Goal: Information Seeking & Learning: Learn about a topic

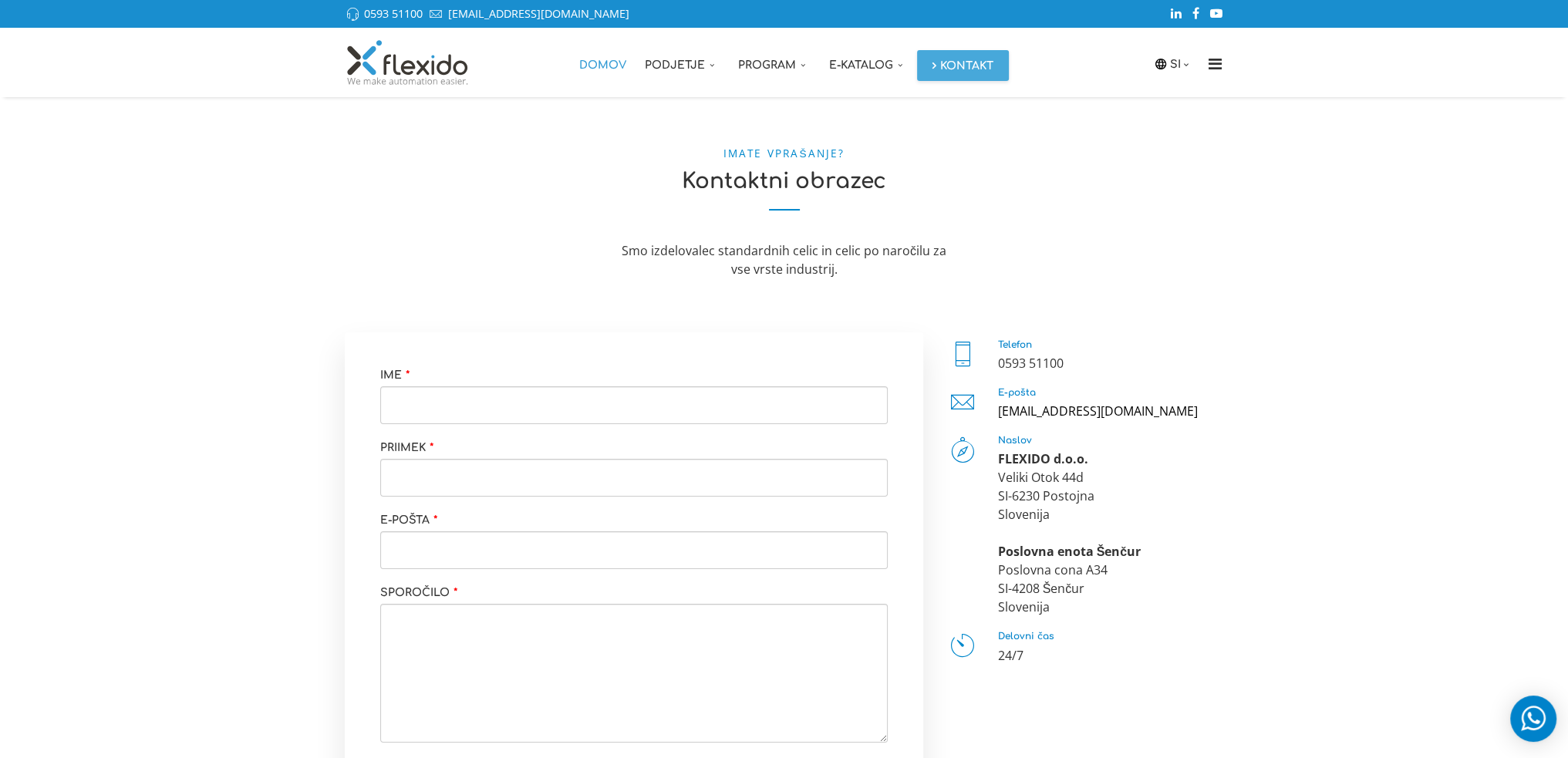
click at [605, 65] on link "Domov" at bounding box center [602, 62] width 65 height 70
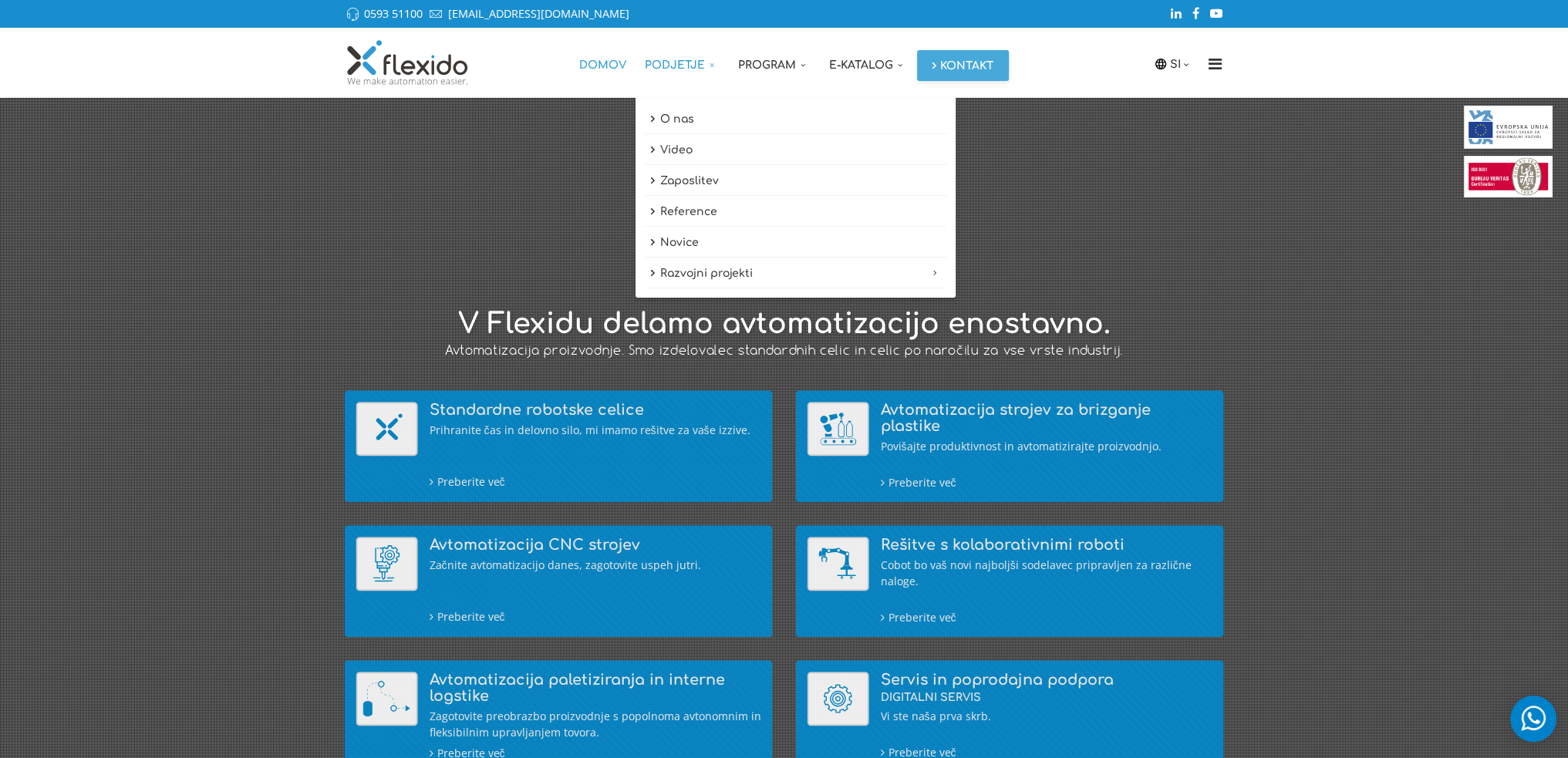
click at [686, 58] on link "Podjetje" at bounding box center [682, 62] width 93 height 70
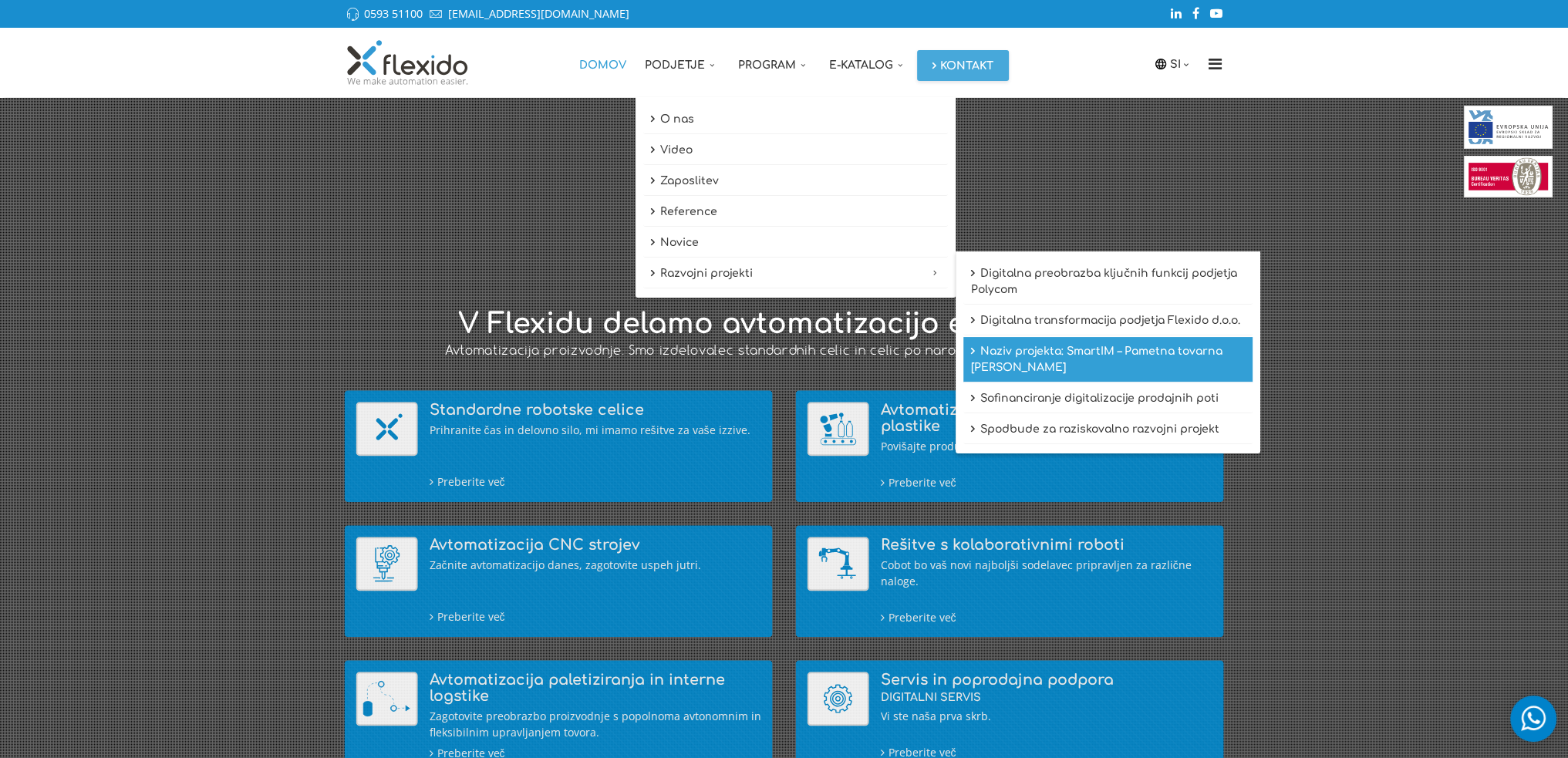
click at [998, 355] on link "Naziv projekta: SmartIM – Pametna tovarna [PERSON_NAME]" at bounding box center [1107, 360] width 289 height 45
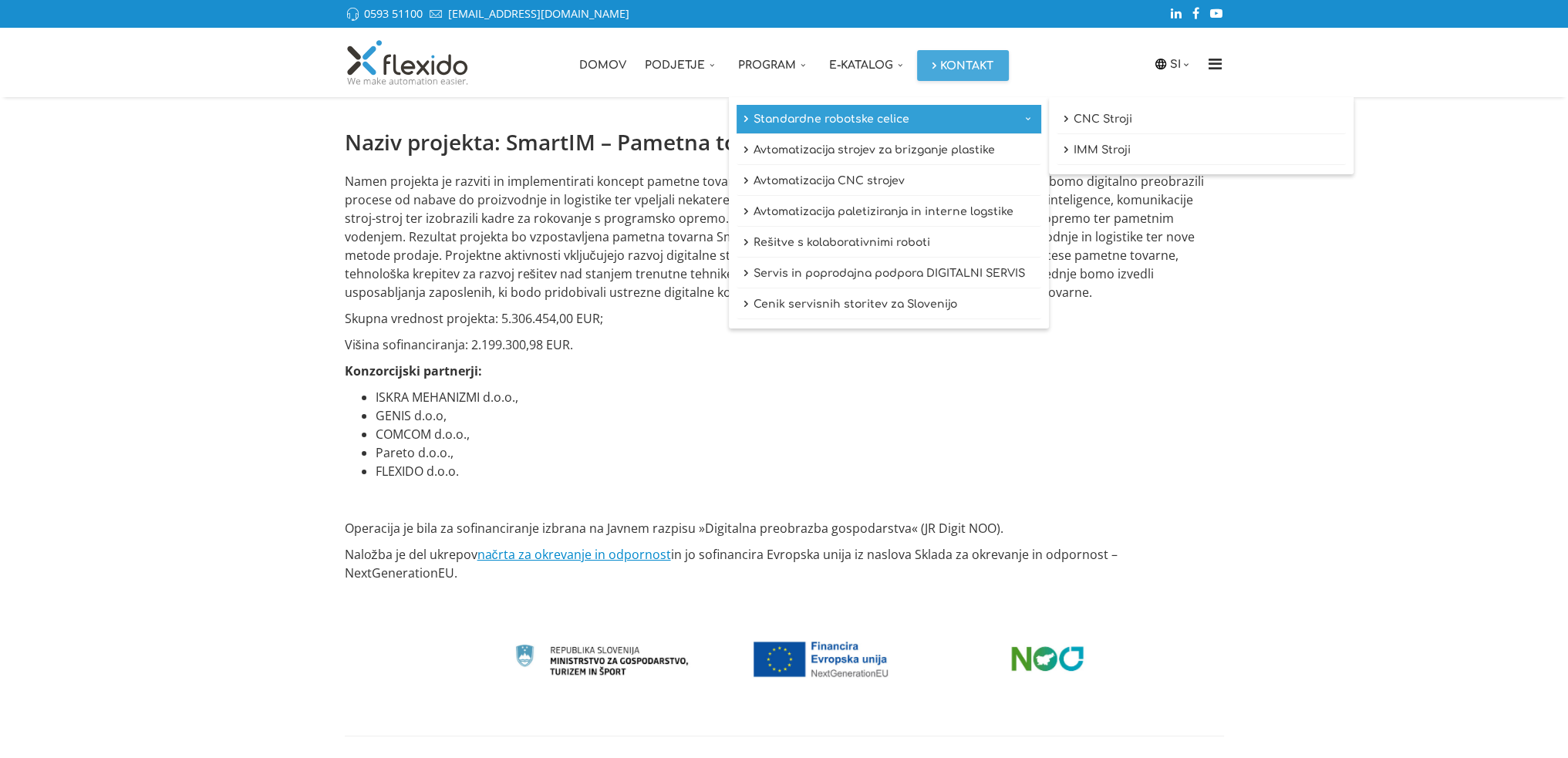
click at [814, 119] on link "Standardne robotske celice" at bounding box center [888, 119] width 305 height 29
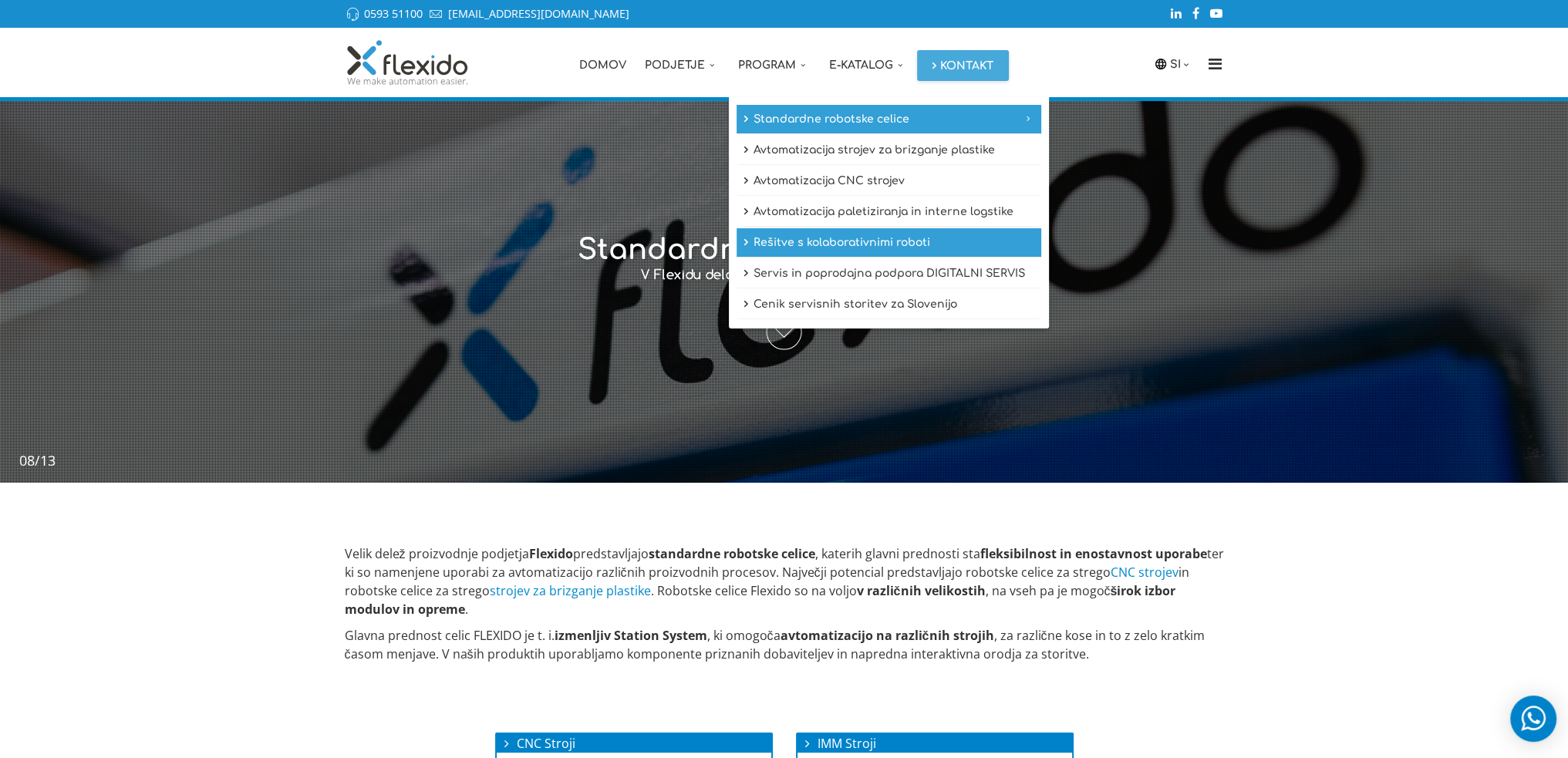
click at [847, 246] on link "Rešitve s kolaborativnimi roboti" at bounding box center [888, 242] width 305 height 29
